Goal: Task Accomplishment & Management: Manage account settings

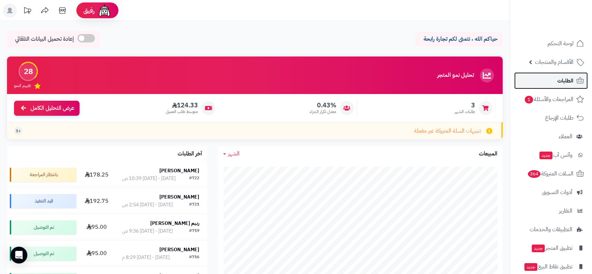
click at [570, 79] on span "الطلبات" at bounding box center [566, 81] width 16 height 10
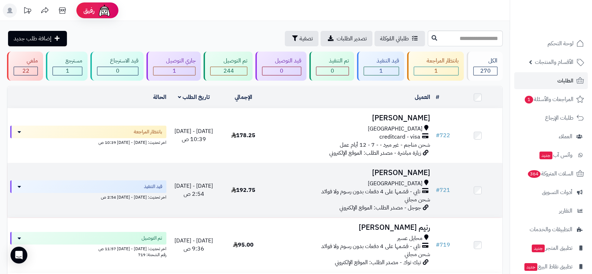
click at [343, 182] on div "[GEOGRAPHIC_DATA]" at bounding box center [350, 183] width 159 height 8
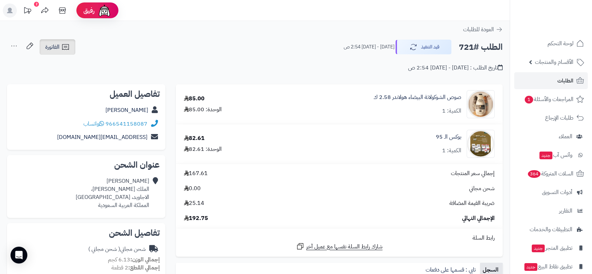
click at [53, 50] on span "الفاتورة" at bounding box center [52, 47] width 14 height 8
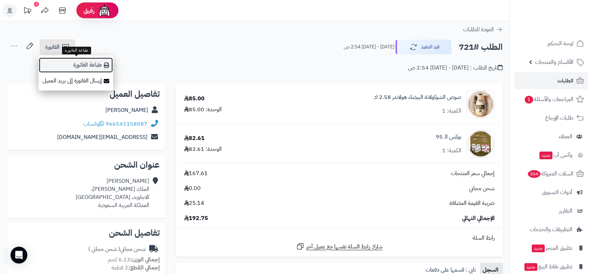
click at [92, 66] on link "طباعة الفاتورة" at bounding box center [76, 65] width 75 height 16
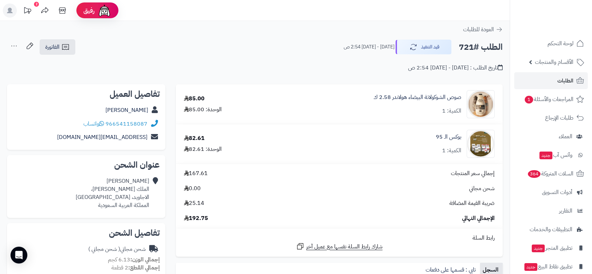
click at [18, 46] on icon at bounding box center [14, 46] width 14 height 14
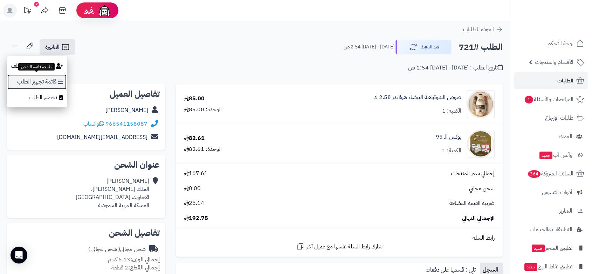
click at [42, 80] on link "قائمة تجهيز الطلب" at bounding box center [37, 82] width 60 height 16
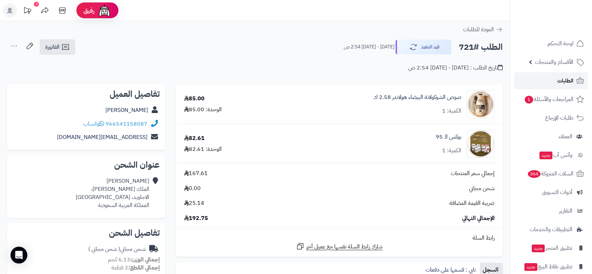
click at [569, 82] on span "الطلبات" at bounding box center [566, 81] width 16 height 10
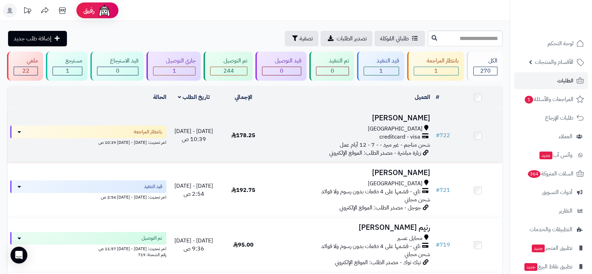
click at [255, 136] on span "178.25" at bounding box center [243, 135] width 24 height 8
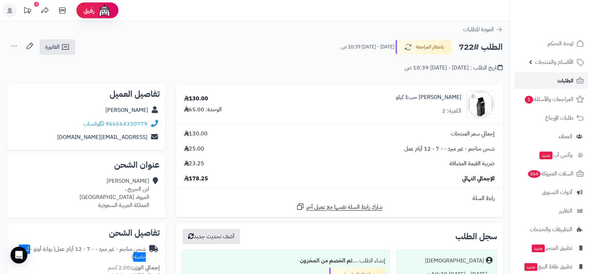
click at [567, 80] on span "الطلبات" at bounding box center [566, 81] width 16 height 10
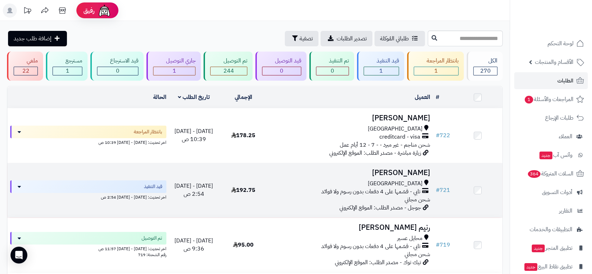
click at [320, 179] on div "جدة" at bounding box center [350, 183] width 159 height 8
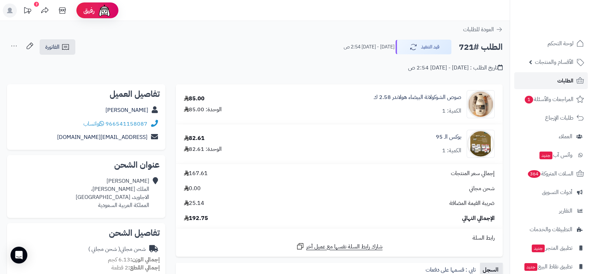
click at [572, 81] on span "الطلبات" at bounding box center [566, 81] width 16 height 10
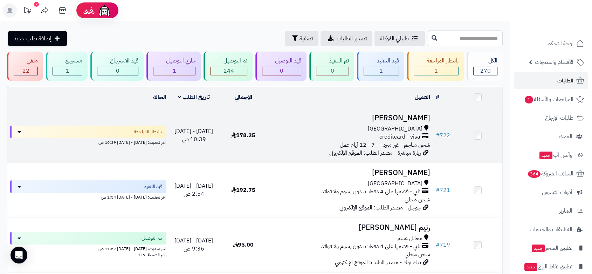
click at [333, 143] on div "جدة creditcard - visa شحن مناجم - غير مبرد - - 7 - 12 أيام عمل" at bounding box center [350, 137] width 159 height 24
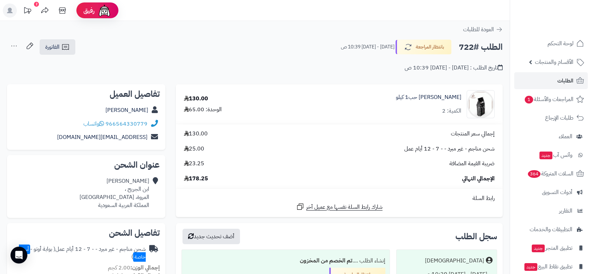
click at [13, 47] on icon at bounding box center [14, 46] width 14 height 14
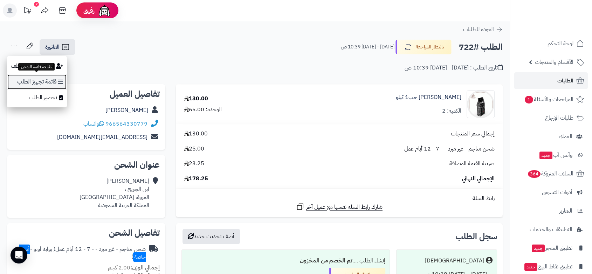
click at [48, 81] on link "قائمة تجهيز الطلب" at bounding box center [37, 82] width 60 height 16
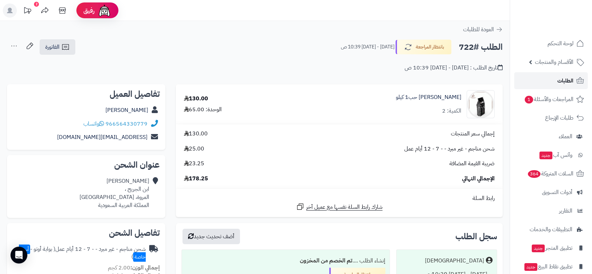
click at [571, 82] on span "الطلبات" at bounding box center [566, 81] width 16 height 10
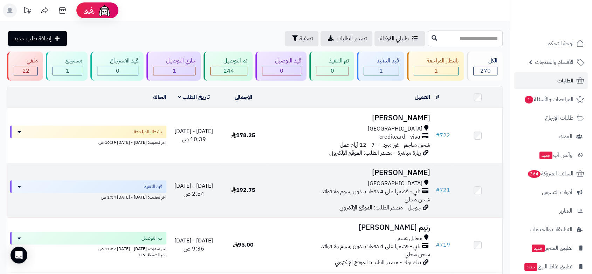
click at [356, 182] on div "جدة" at bounding box center [350, 183] width 159 height 8
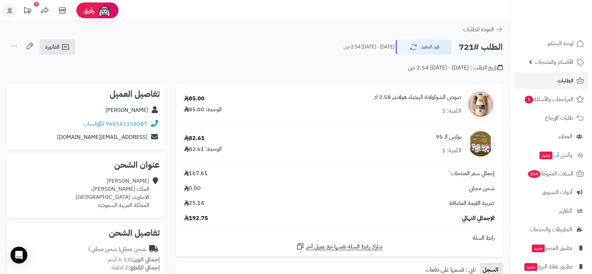
click at [467, 47] on h2 "الطلب #721" at bounding box center [481, 47] width 44 height 14
copy div "الطلب #721 قيد التنفيذ"
click at [496, 46] on h2 "الطلب #721" at bounding box center [481, 47] width 44 height 14
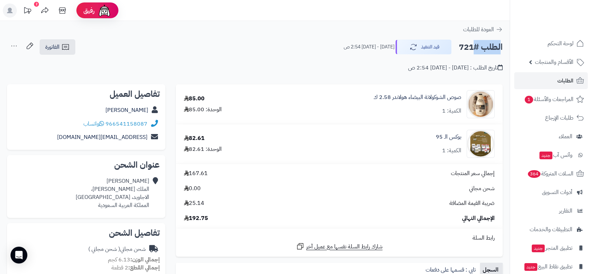
click at [496, 46] on h2 "الطلب #721" at bounding box center [481, 47] width 44 height 14
click at [566, 77] on span "الطلبات" at bounding box center [566, 81] width 16 height 10
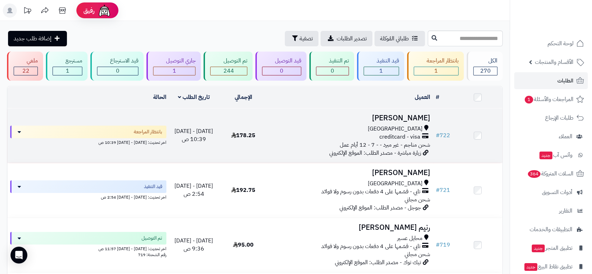
click at [359, 133] on div "creditcard - visa" at bounding box center [350, 137] width 159 height 8
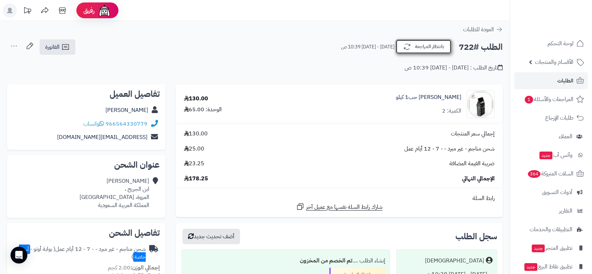
click at [409, 48] on icon "button" at bounding box center [407, 46] width 8 height 8
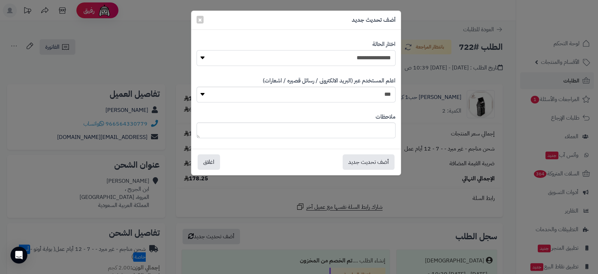
click at [331, 55] on select "**********" at bounding box center [296, 58] width 199 height 16
select select "*"
click at [197, 50] on select "**********" at bounding box center [296, 58] width 199 height 16
click at [365, 165] on button "أضف تحديث جديد" at bounding box center [369, 161] width 52 height 15
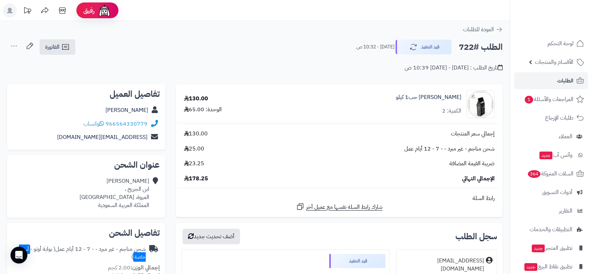
click at [497, 48] on h2 "الطلب #722" at bounding box center [481, 47] width 44 height 14
copy div "الطلب #722 قيد التنفيذ"
